Goal: Contribute content: Add original content to the website for others to see

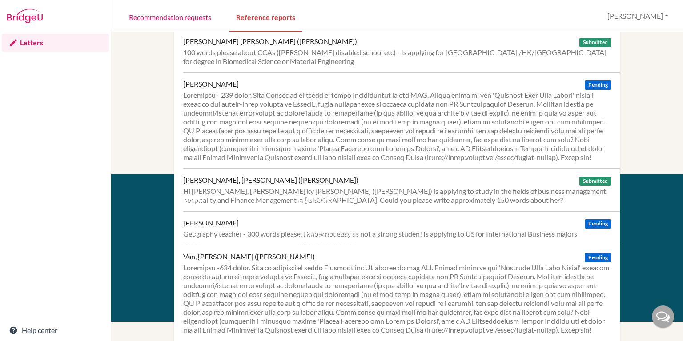
scroll to position [210, 0]
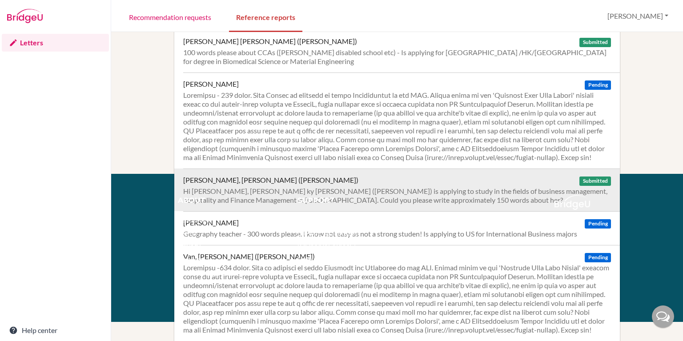
click at [504, 184] on div "Phan, Ky Khanh Tran (Olivia) Submitted" at bounding box center [397, 180] width 428 height 9
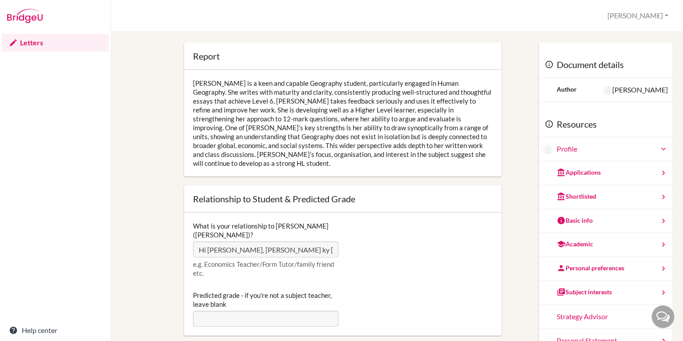
click at [343, 96] on div "Olivia is a keen and capable Geography student, particularly engaged in Human G…" at bounding box center [342, 123] width 317 height 107
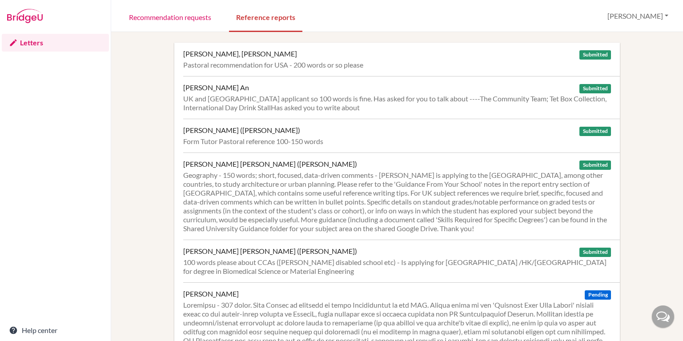
scroll to position [2049, 0]
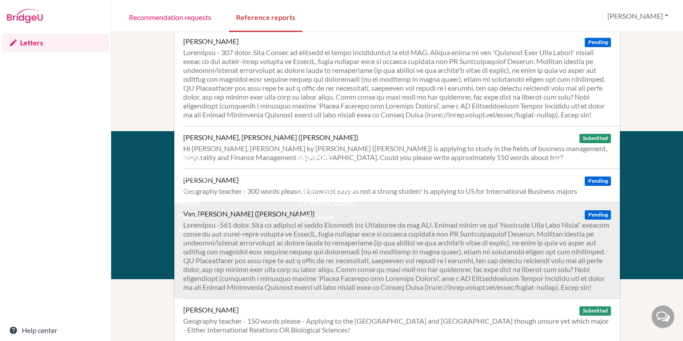
click at [400, 272] on div at bounding box center [397, 255] width 428 height 71
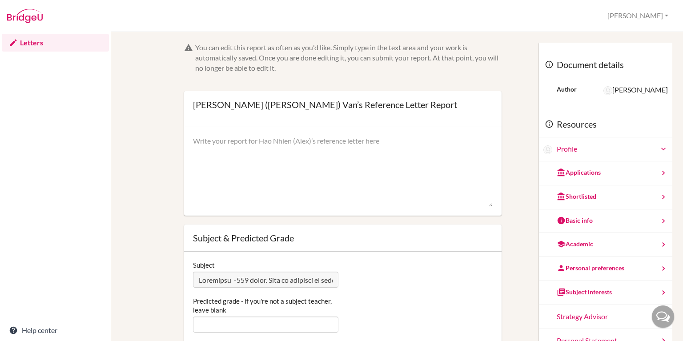
click at [308, 162] on textarea at bounding box center [343, 171] width 300 height 71
paste textarea "Throughout the IBDP, X has been a committed and engaged learner who has made st…"
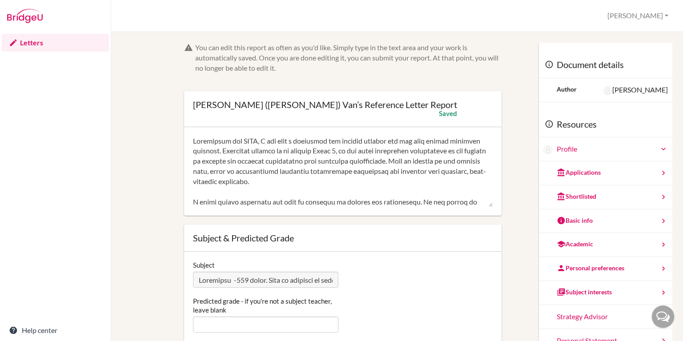
click at [267, 139] on textarea at bounding box center [343, 171] width 300 height 71
drag, startPoint x: 355, startPoint y: 142, endPoint x: 306, endPoint y: 139, distance: 48.5
click at [306, 139] on textarea at bounding box center [343, 171] width 300 height 71
click at [263, 141] on textarea at bounding box center [343, 171] width 300 height 71
click at [409, 140] on textarea at bounding box center [343, 171] width 300 height 71
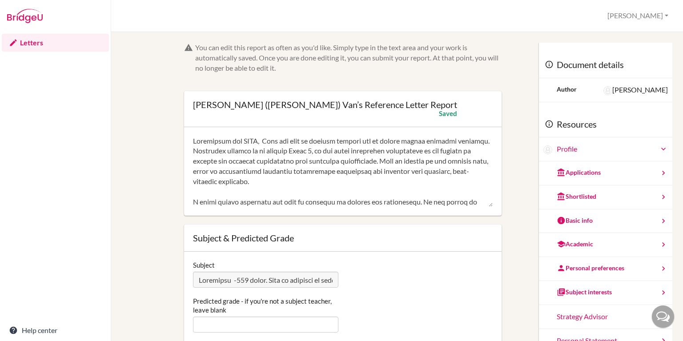
click at [313, 179] on textarea at bounding box center [343, 171] width 300 height 71
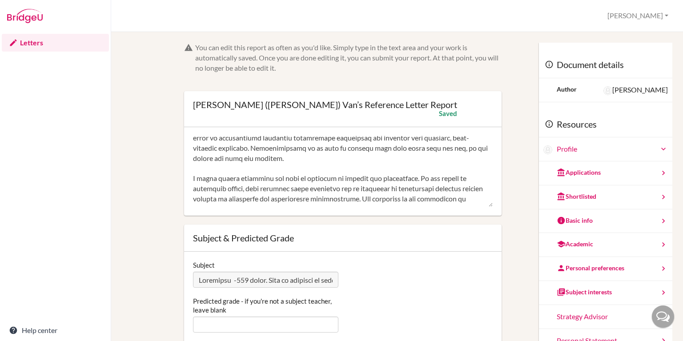
scroll to position [40, 0]
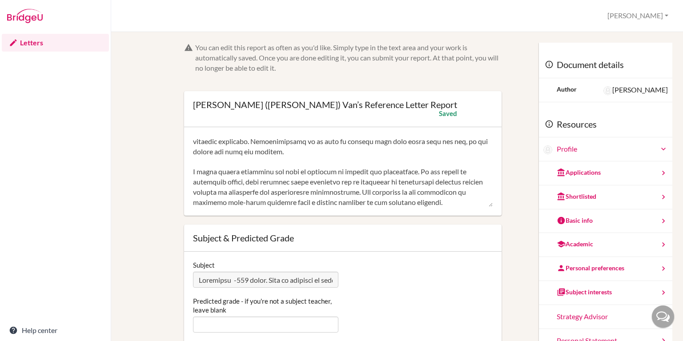
click at [197, 170] on textarea at bounding box center [343, 171] width 300 height 71
drag, startPoint x: 247, startPoint y: 172, endPoint x: 203, endPoint y: 170, distance: 43.6
click at [203, 170] on textarea at bounding box center [343, 171] width 300 height 71
drag, startPoint x: 356, startPoint y: 173, endPoint x: 261, endPoint y: 172, distance: 94.2
click at [261, 172] on textarea at bounding box center [343, 171] width 300 height 71
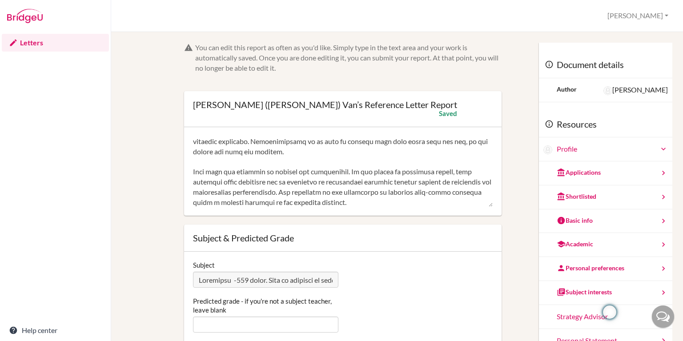
drag, startPoint x: 347, startPoint y: 173, endPoint x: 307, endPoint y: 174, distance: 40.0
click at [307, 174] on textarea at bounding box center [343, 171] width 300 height 71
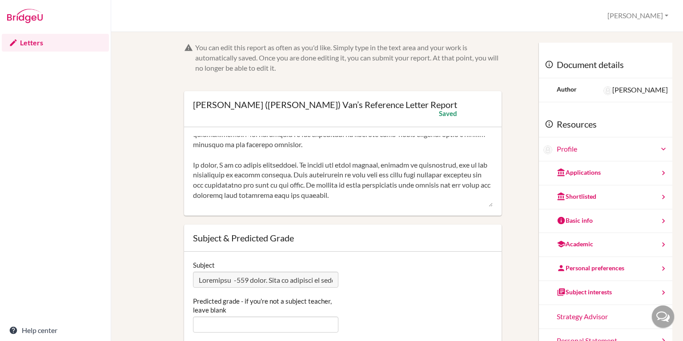
click at [221, 165] on textarea at bounding box center [343, 171] width 300 height 71
click at [385, 166] on textarea at bounding box center [343, 171] width 300 height 71
click at [447, 165] on textarea at bounding box center [343, 171] width 300 height 71
click at [301, 174] on textarea at bounding box center [343, 171] width 300 height 71
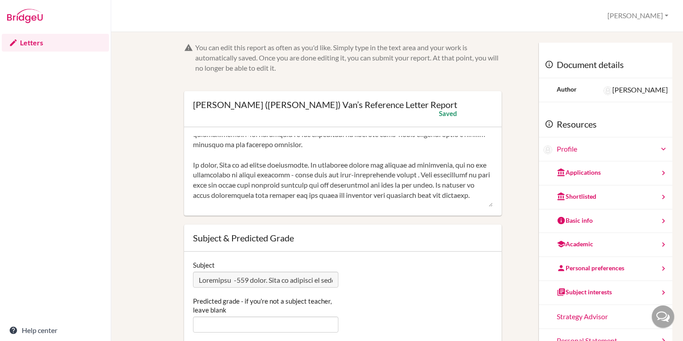
click at [338, 179] on textarea at bounding box center [343, 171] width 300 height 71
click at [427, 174] on textarea at bounding box center [343, 171] width 300 height 71
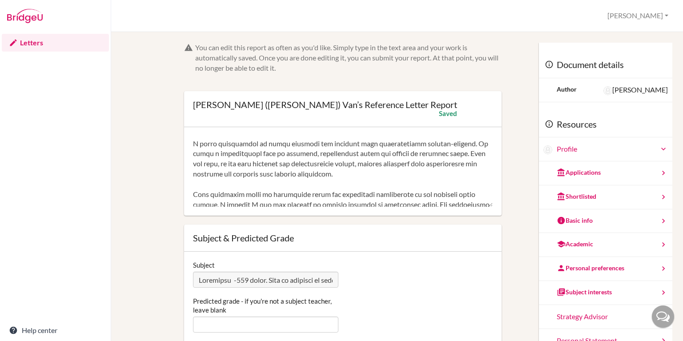
scroll to position [233, 0]
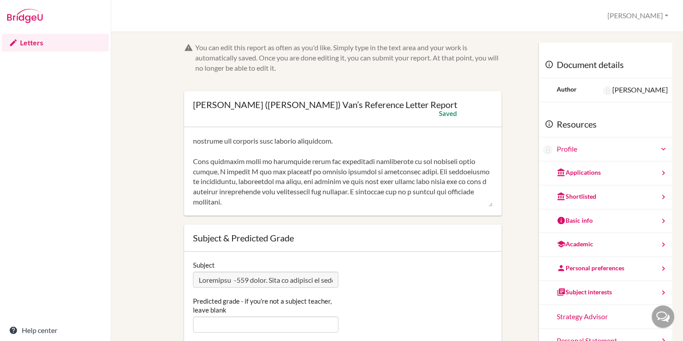
drag, startPoint x: 269, startPoint y: 202, endPoint x: 201, endPoint y: 154, distance: 83.6
click at [201, 154] on textarea at bounding box center [343, 171] width 300 height 71
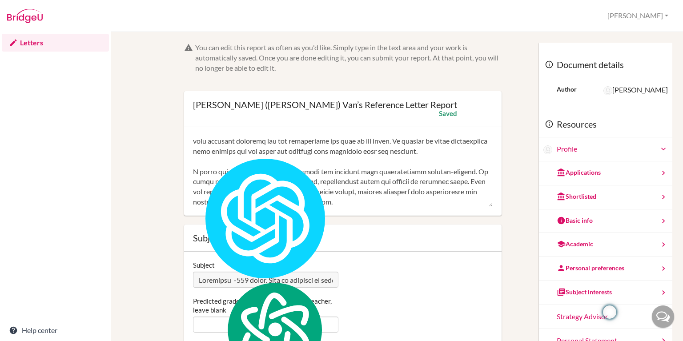
scroll to position [183, 0]
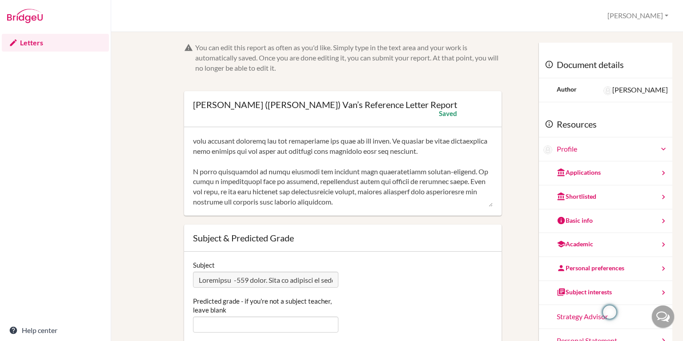
click at [197, 158] on textarea at bounding box center [343, 171] width 300 height 71
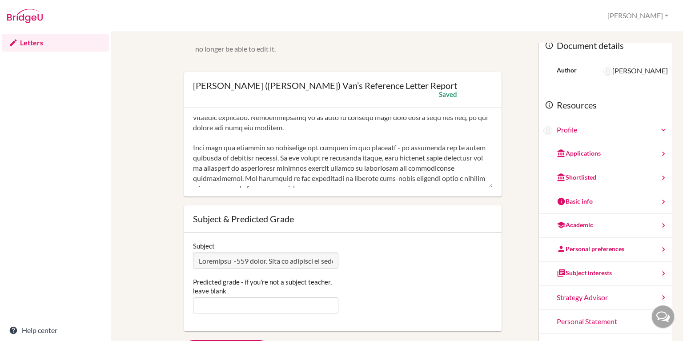
scroll to position [0, 0]
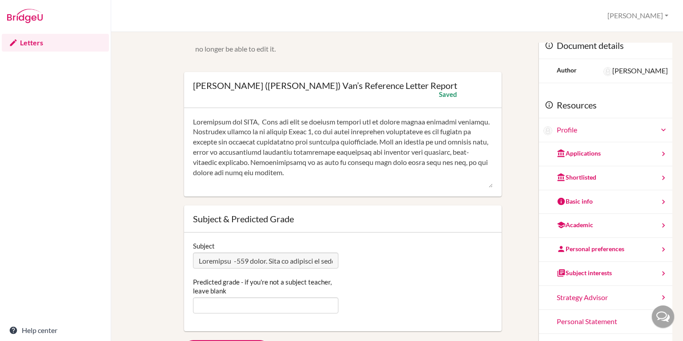
drag, startPoint x: 387, startPoint y: 175, endPoint x: 175, endPoint y: 114, distance: 220.6
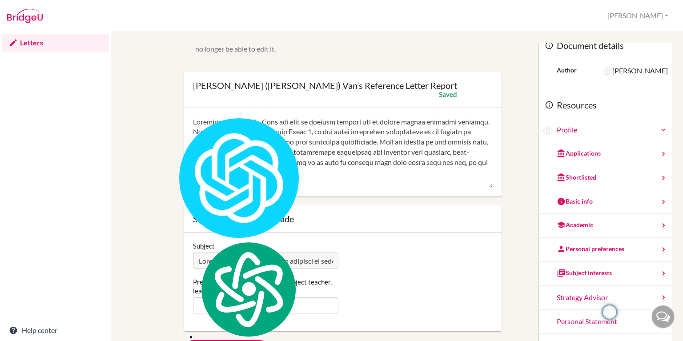
type textarea "Throughout the IBDP, Alex has been an engaged learner who is making steady acad…"
click at [430, 84] on div at bounding box center [343, 90] width 300 height 18
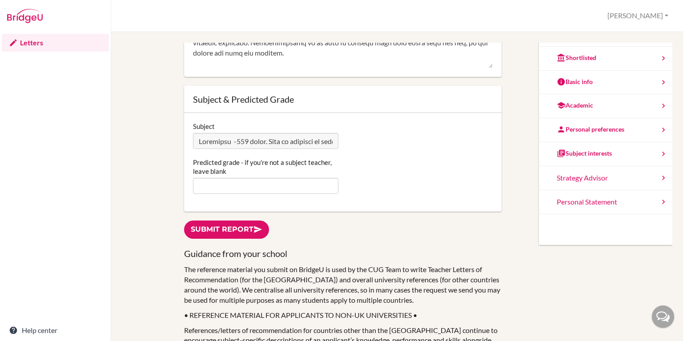
scroll to position [140, 0]
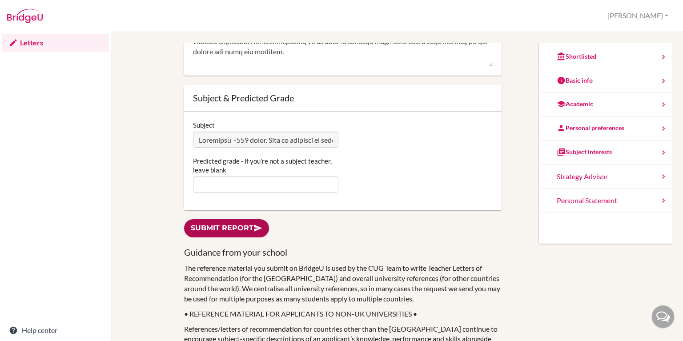
click at [224, 232] on link "Submit report" at bounding box center [226, 228] width 85 height 18
